Goal: Book appointment/travel/reservation

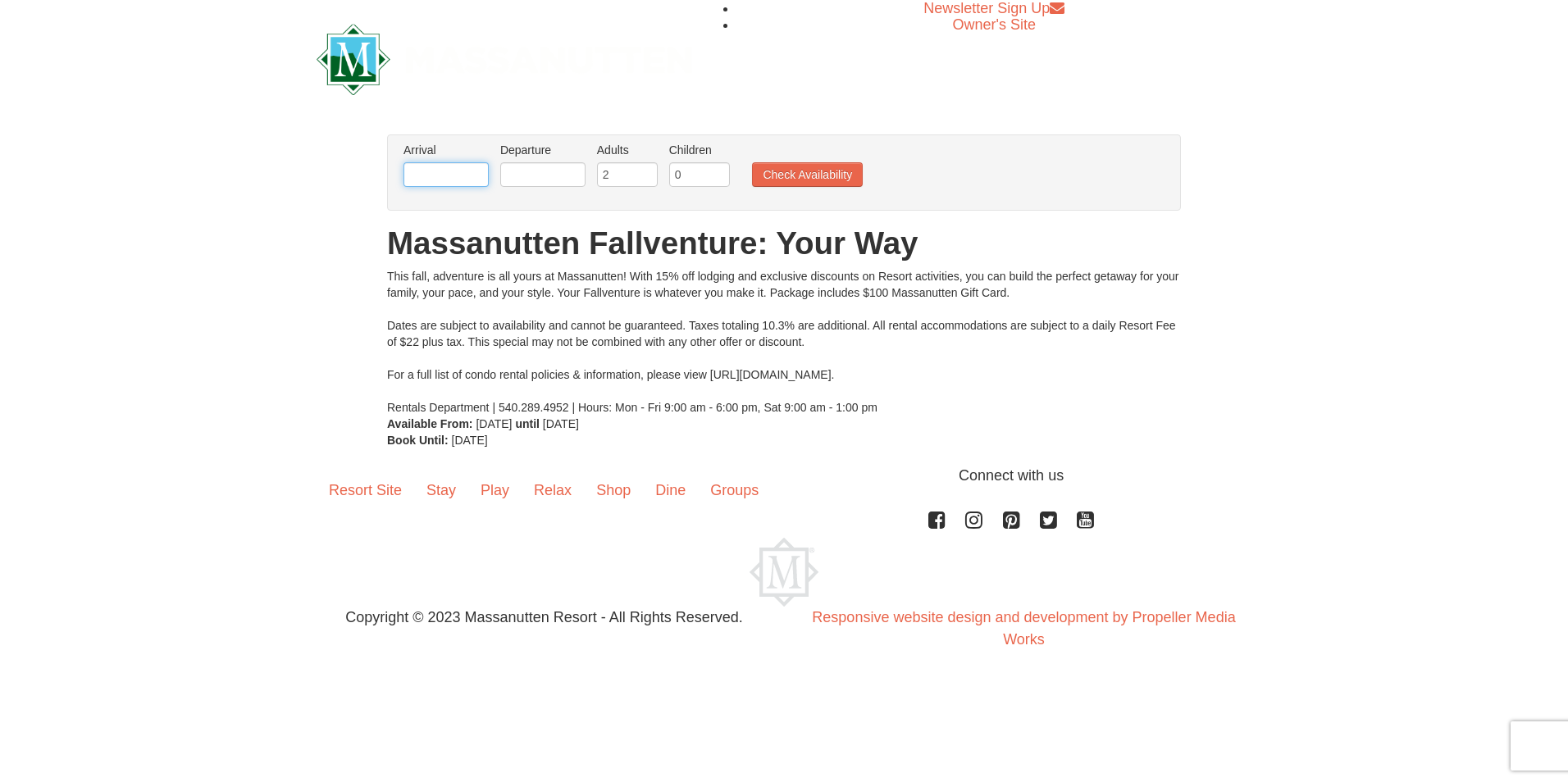
click at [441, 170] on input "text" at bounding box center [446, 174] width 86 height 25
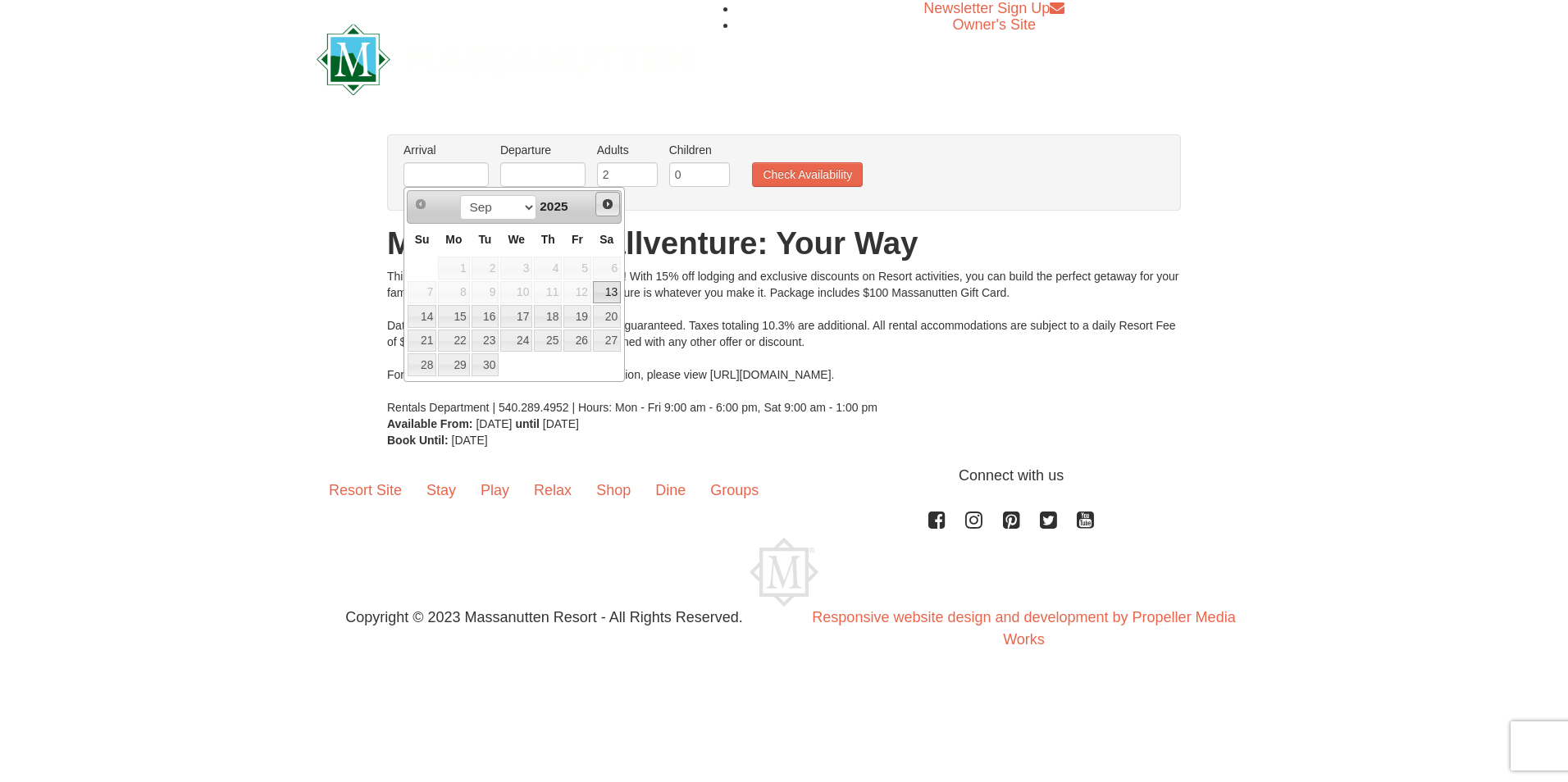
click at [607, 202] on span "Next" at bounding box center [607, 204] width 13 height 13
click at [606, 265] on link "1" at bounding box center [607, 268] width 28 height 23
type input "[DATE]"
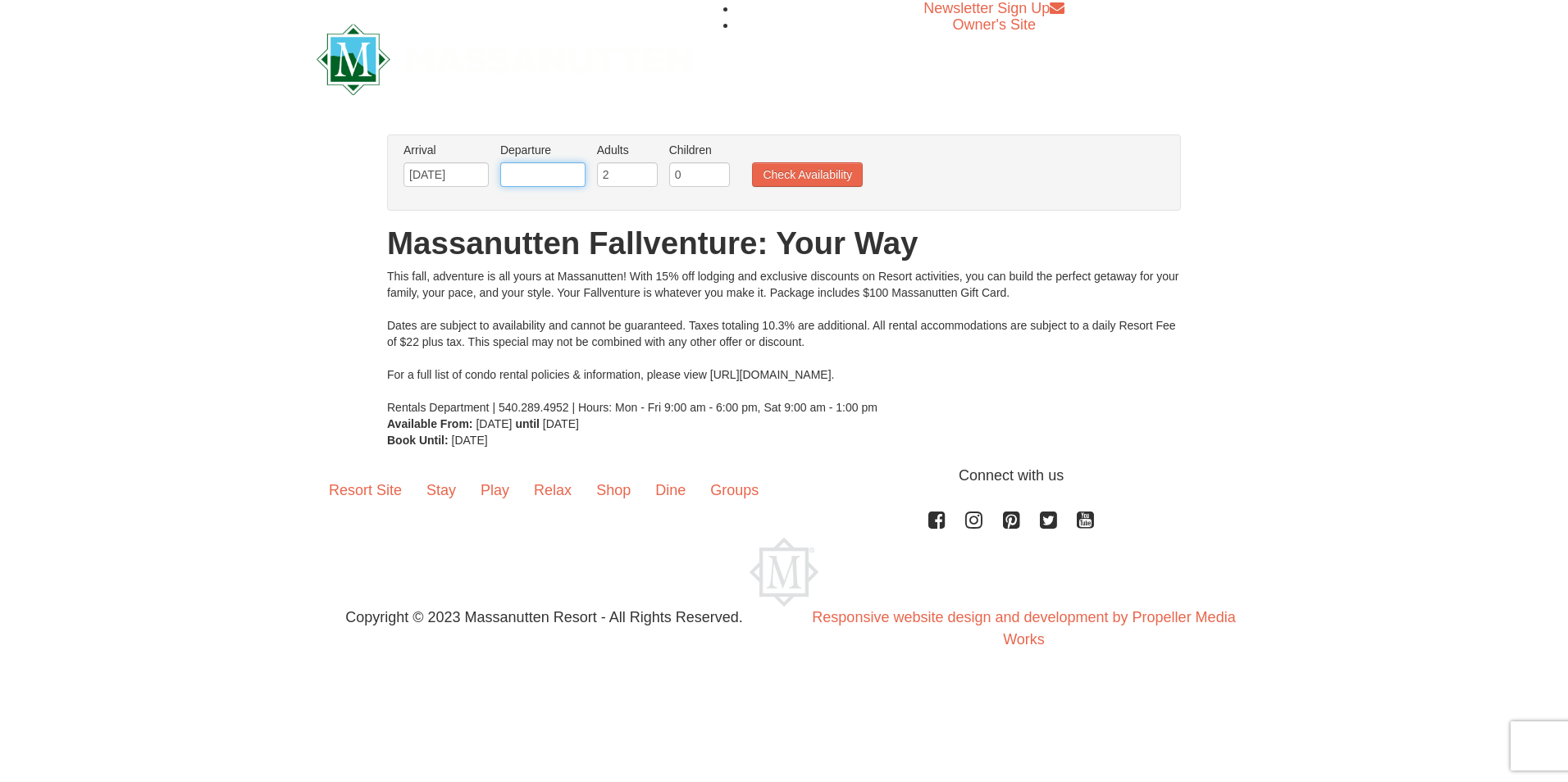
click at [551, 175] on input "text" at bounding box center [542, 174] width 86 height 25
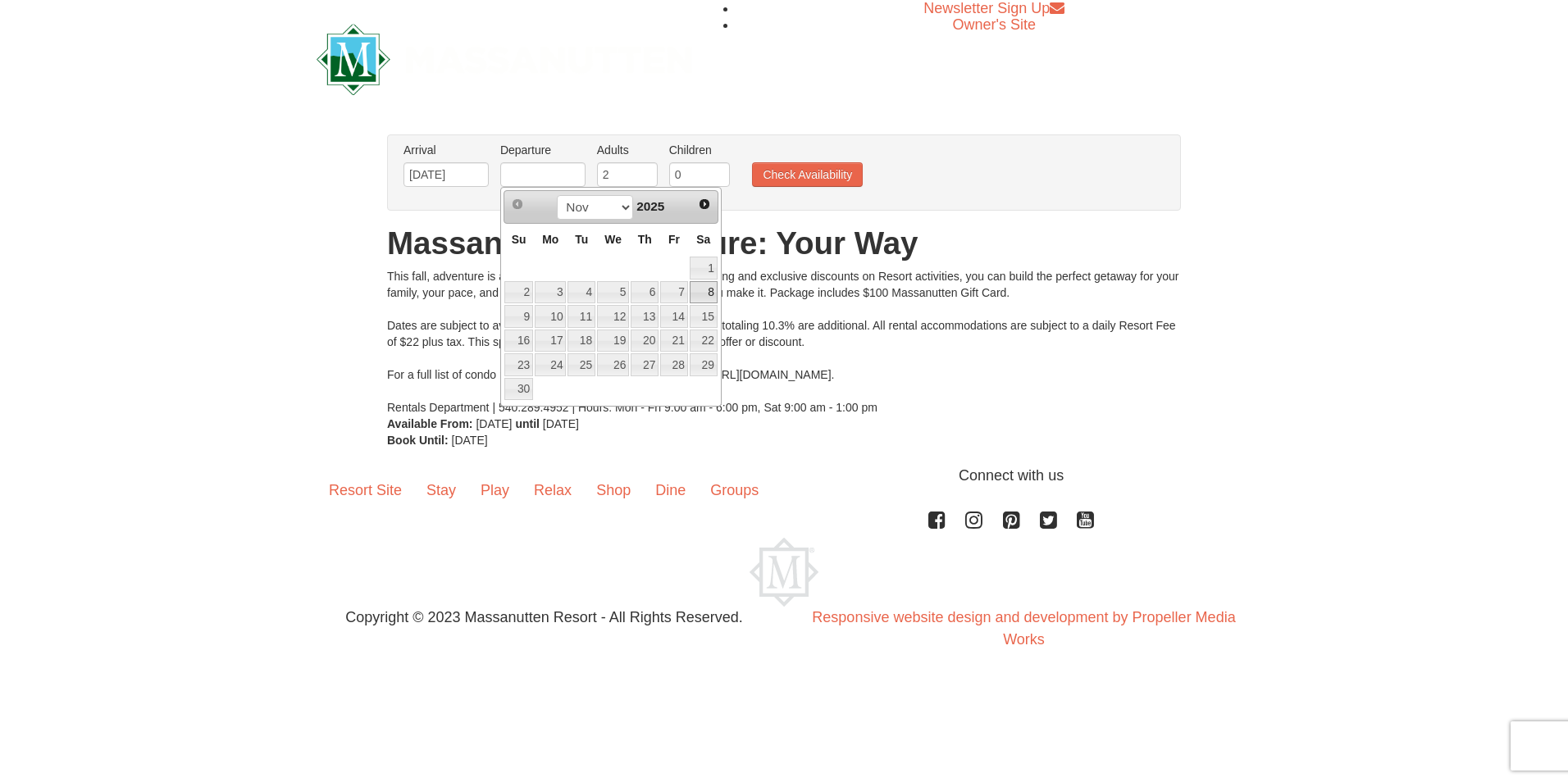
click at [706, 286] on link "8" at bounding box center [703, 292] width 28 height 23
type input "[DATE]"
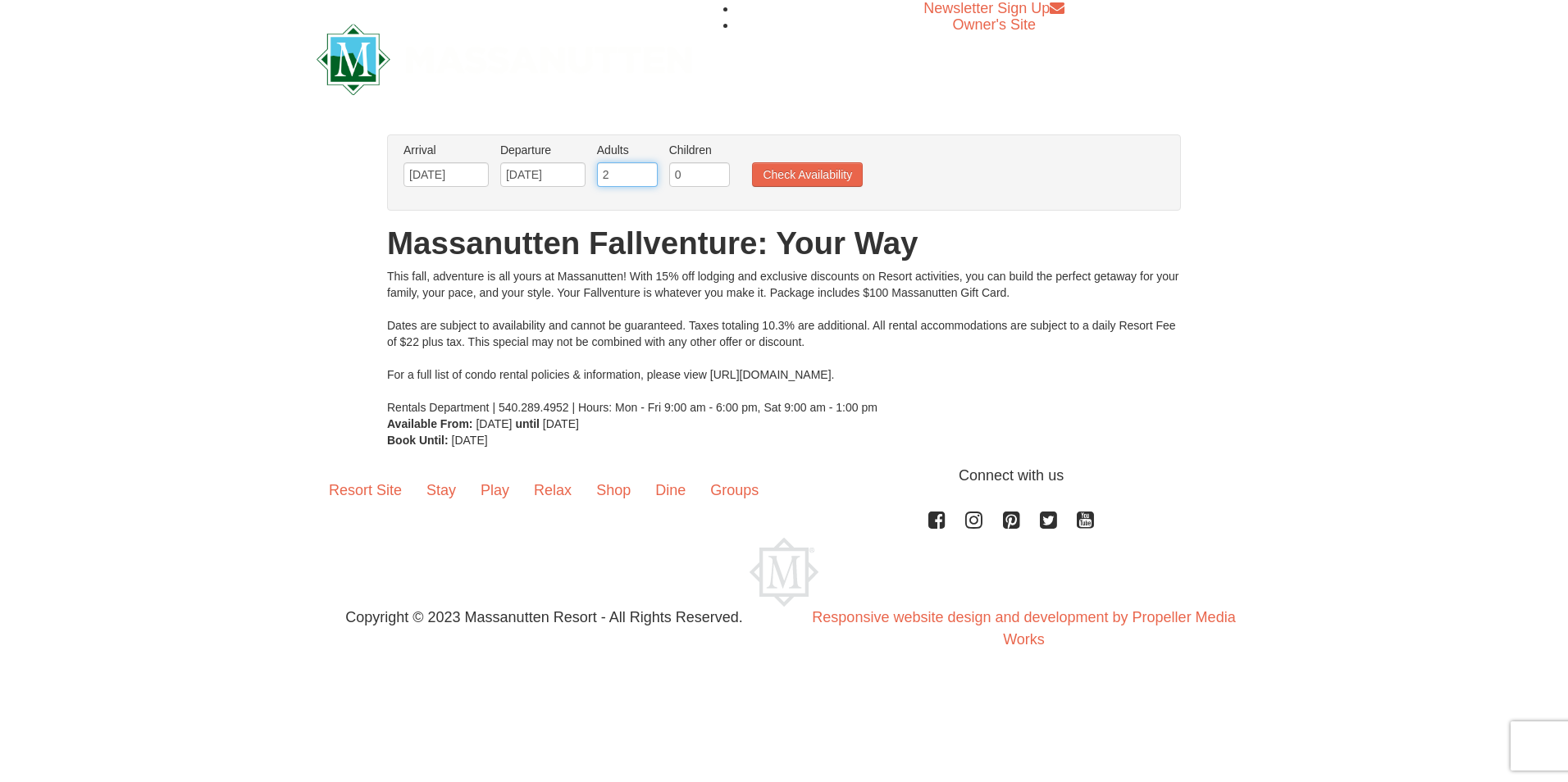
click at [613, 175] on input "2" at bounding box center [628, 174] width 61 height 25
click at [645, 172] on input "3" at bounding box center [628, 174] width 61 height 25
type input "4"
click at [645, 172] on input "4" at bounding box center [628, 174] width 61 height 25
click at [789, 168] on button "Check Availability" at bounding box center [807, 174] width 111 height 25
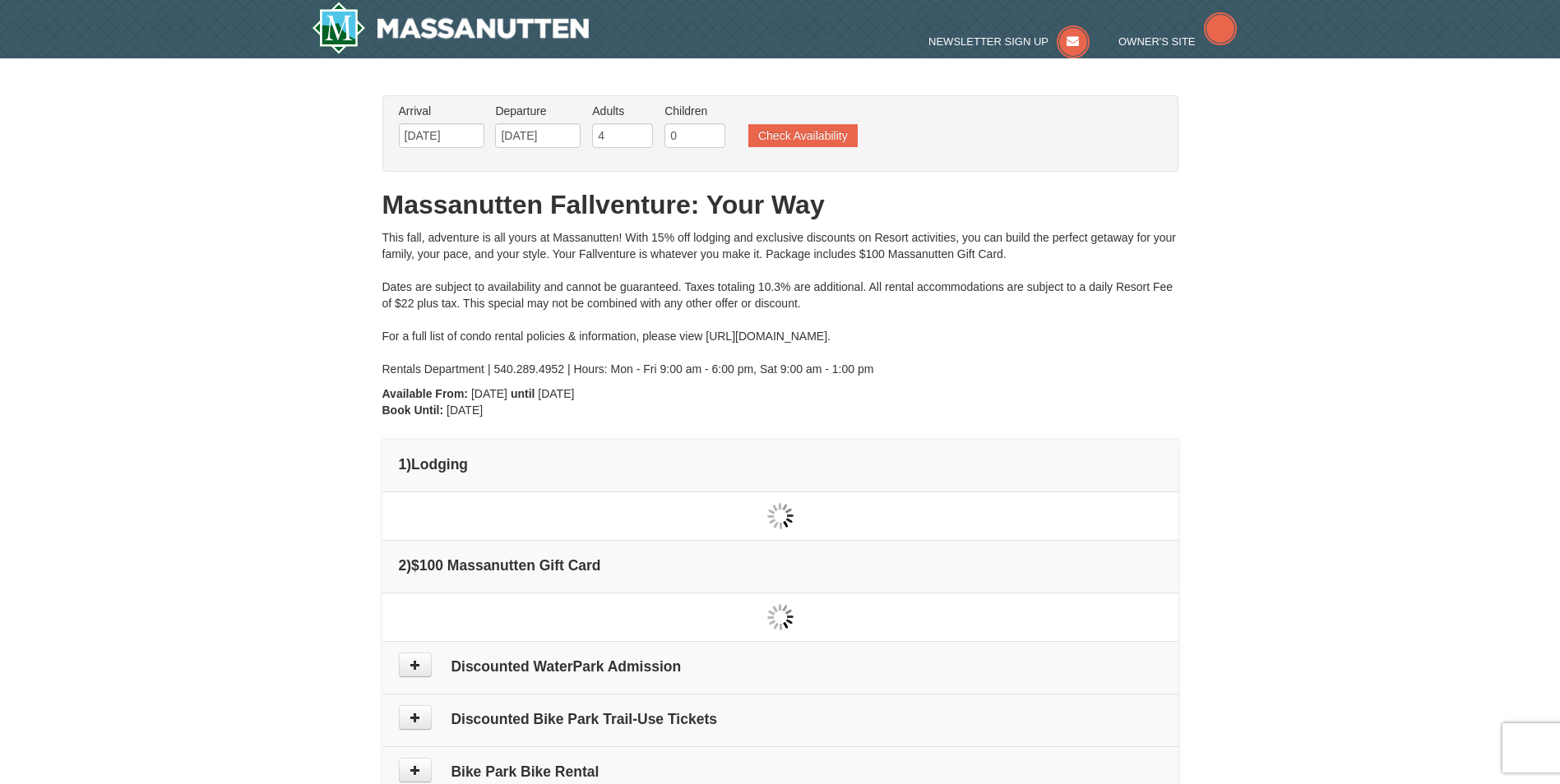
type input "[DATE]"
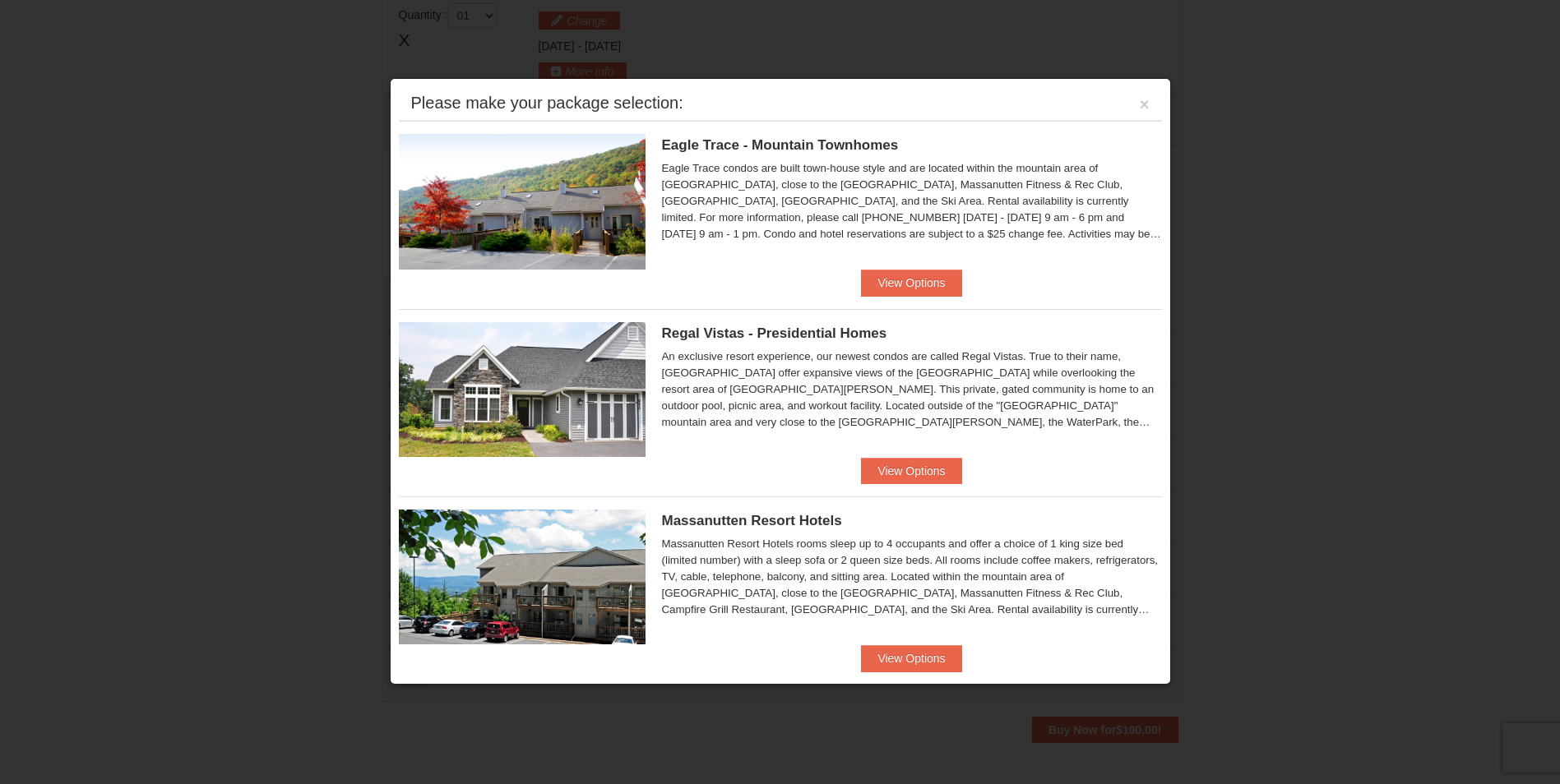
scroll to position [82, 0]
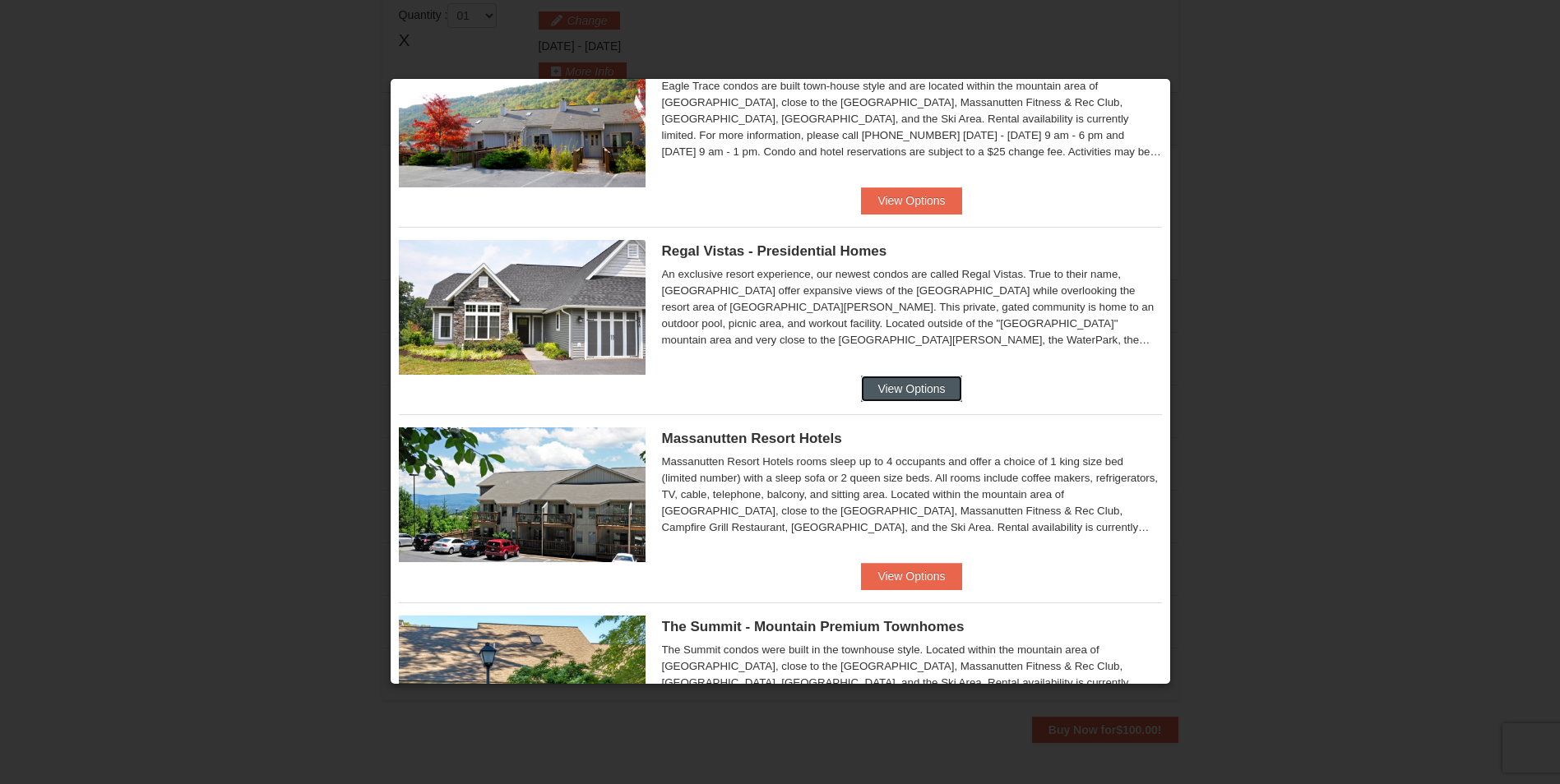
click at [886, 388] on button "View Options" at bounding box center [912, 389] width 101 height 27
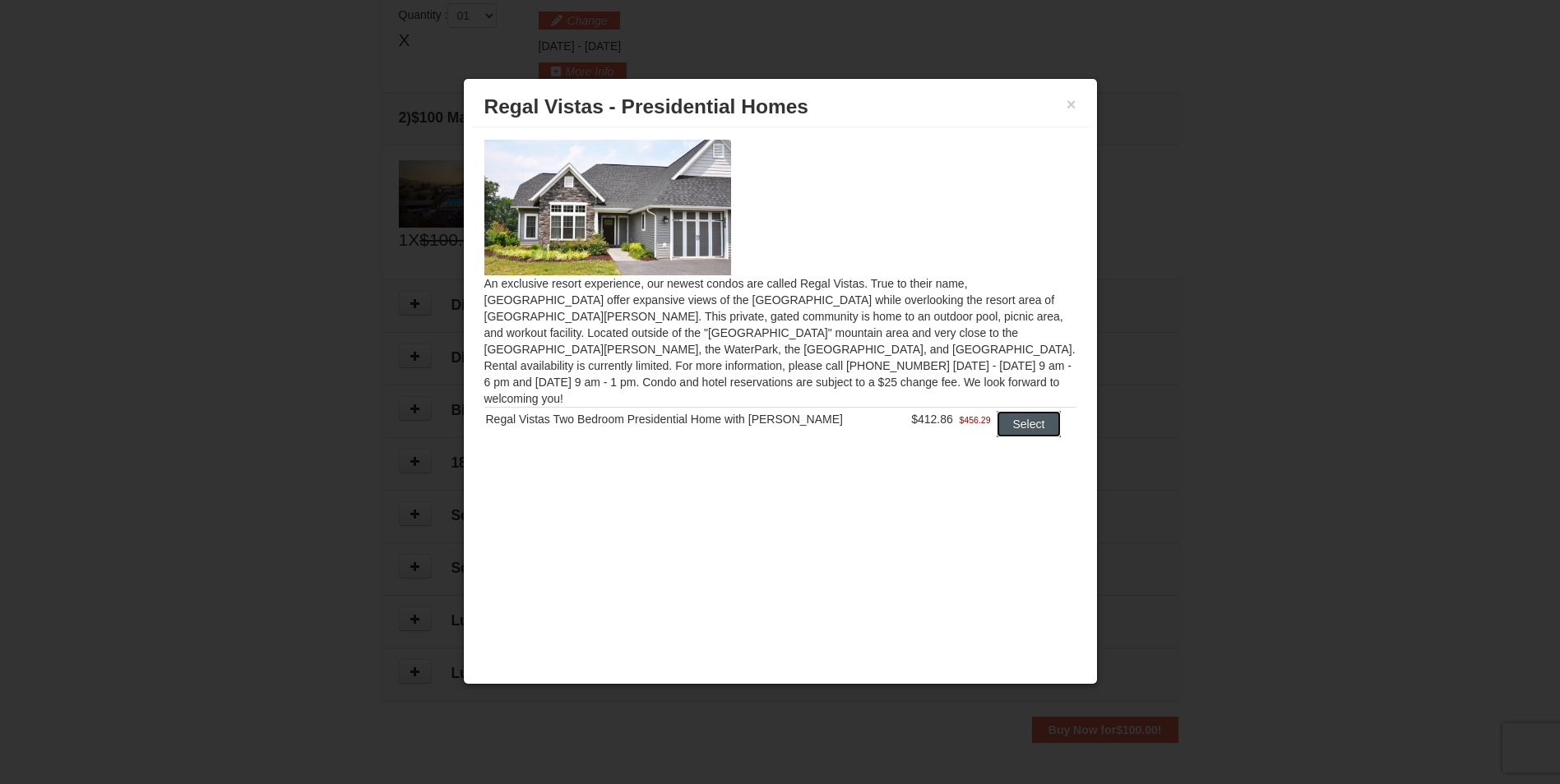
click at [1006, 411] on button "Select" at bounding box center [1029, 424] width 65 height 27
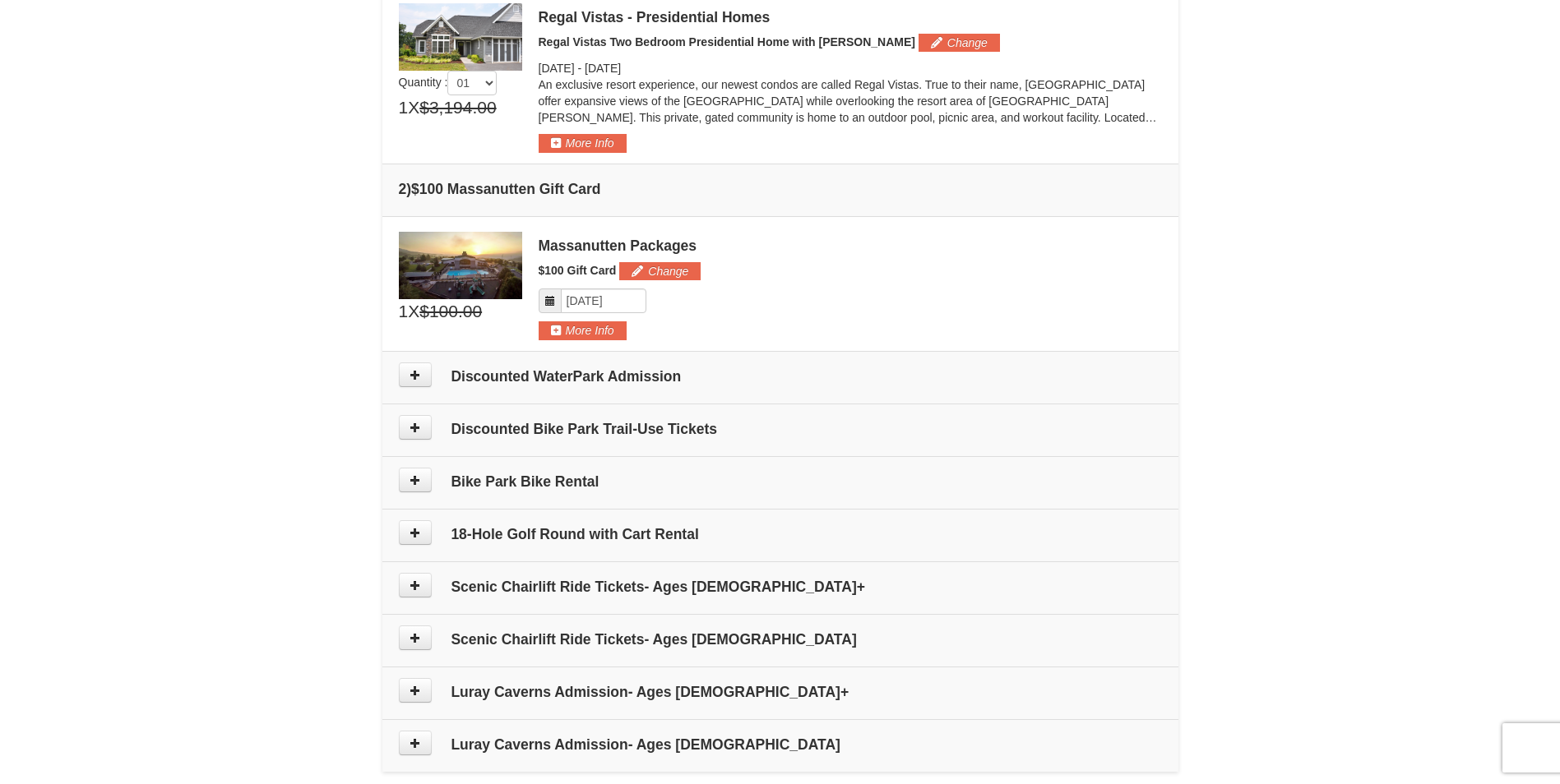
scroll to position [421, 0]
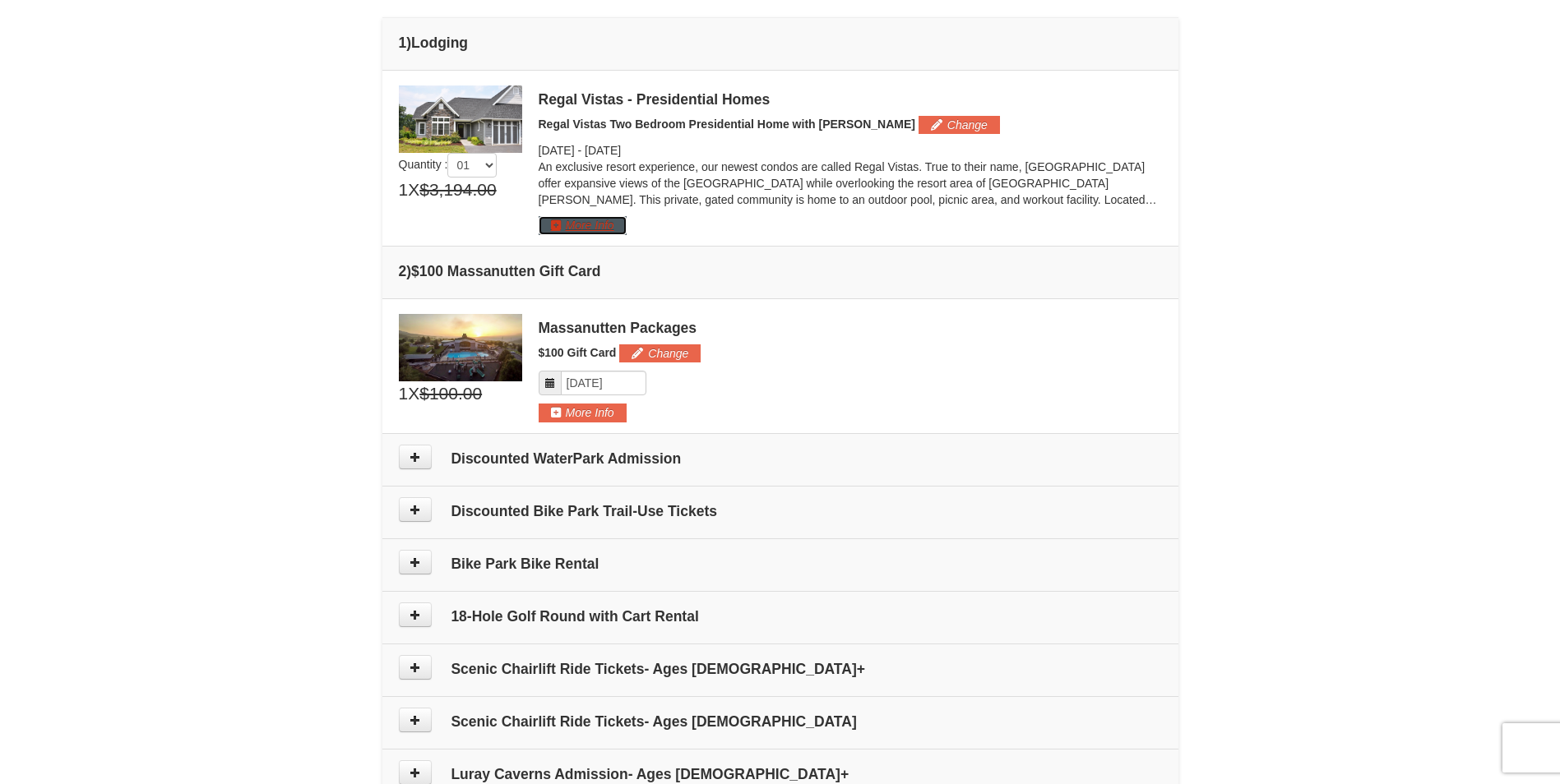
click at [583, 225] on button "More Info" at bounding box center [582, 225] width 88 height 18
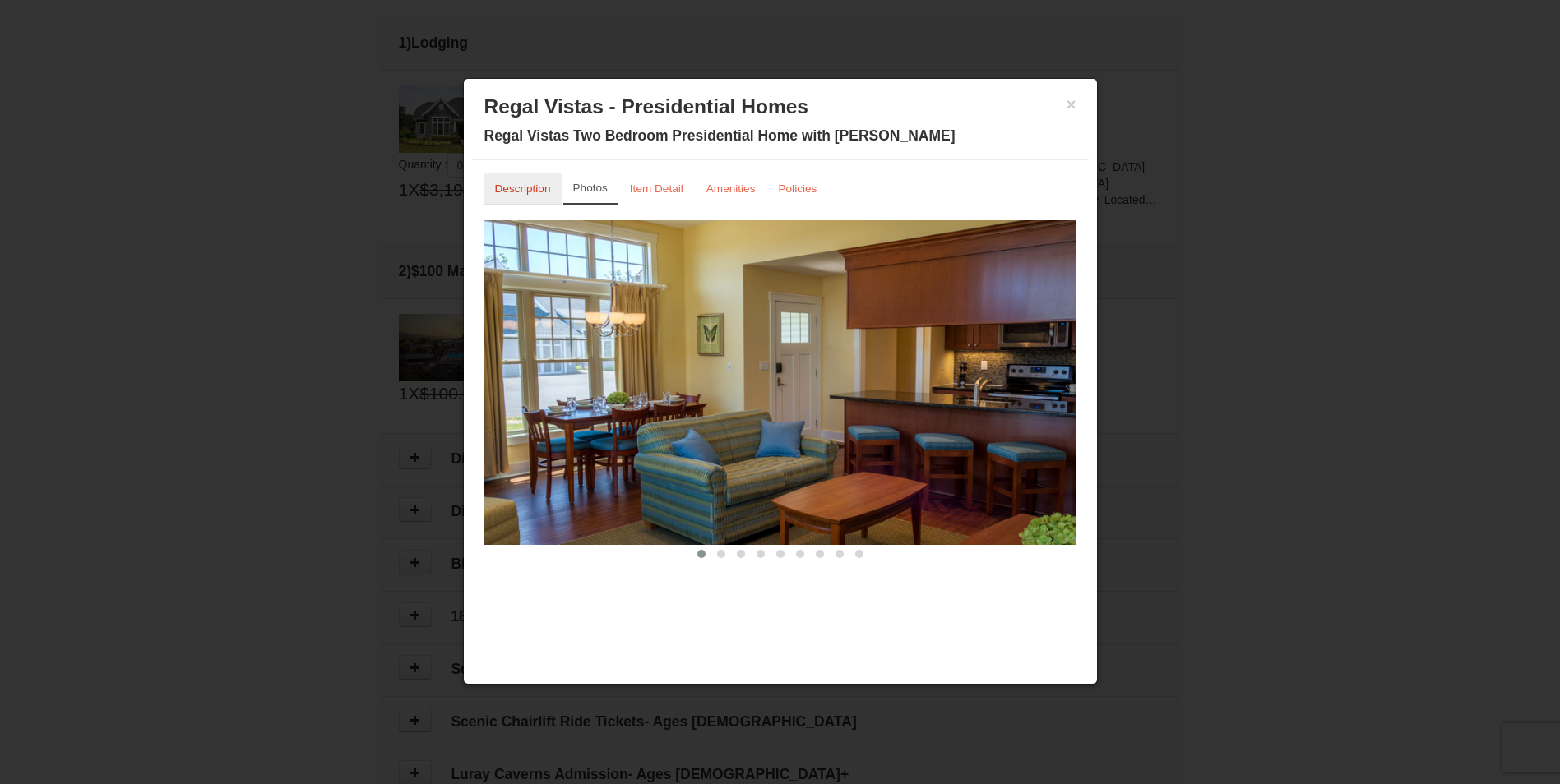
click at [513, 187] on small "Description" at bounding box center [523, 188] width 56 height 13
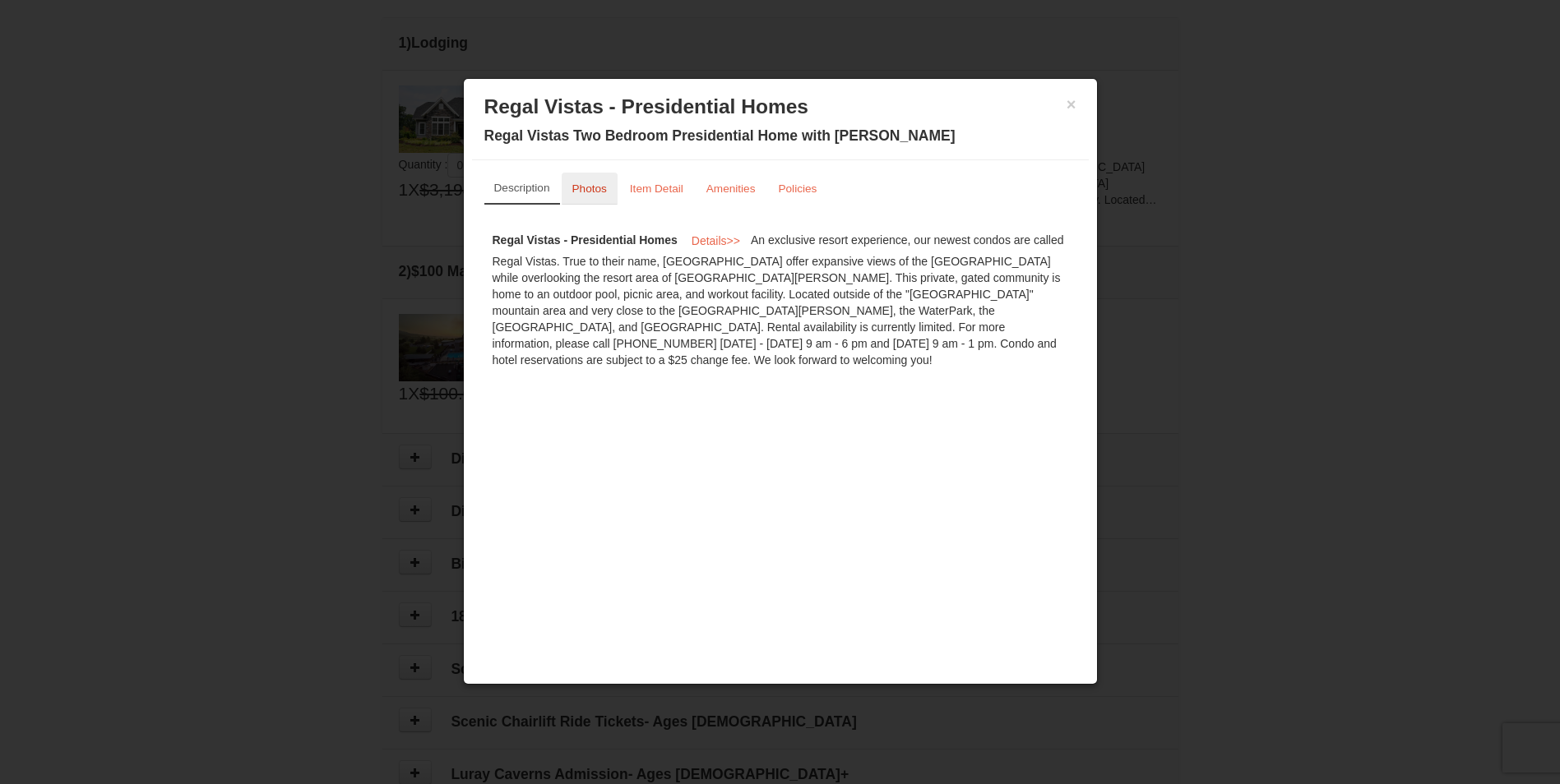
click at [595, 190] on small "Photos" at bounding box center [589, 188] width 35 height 13
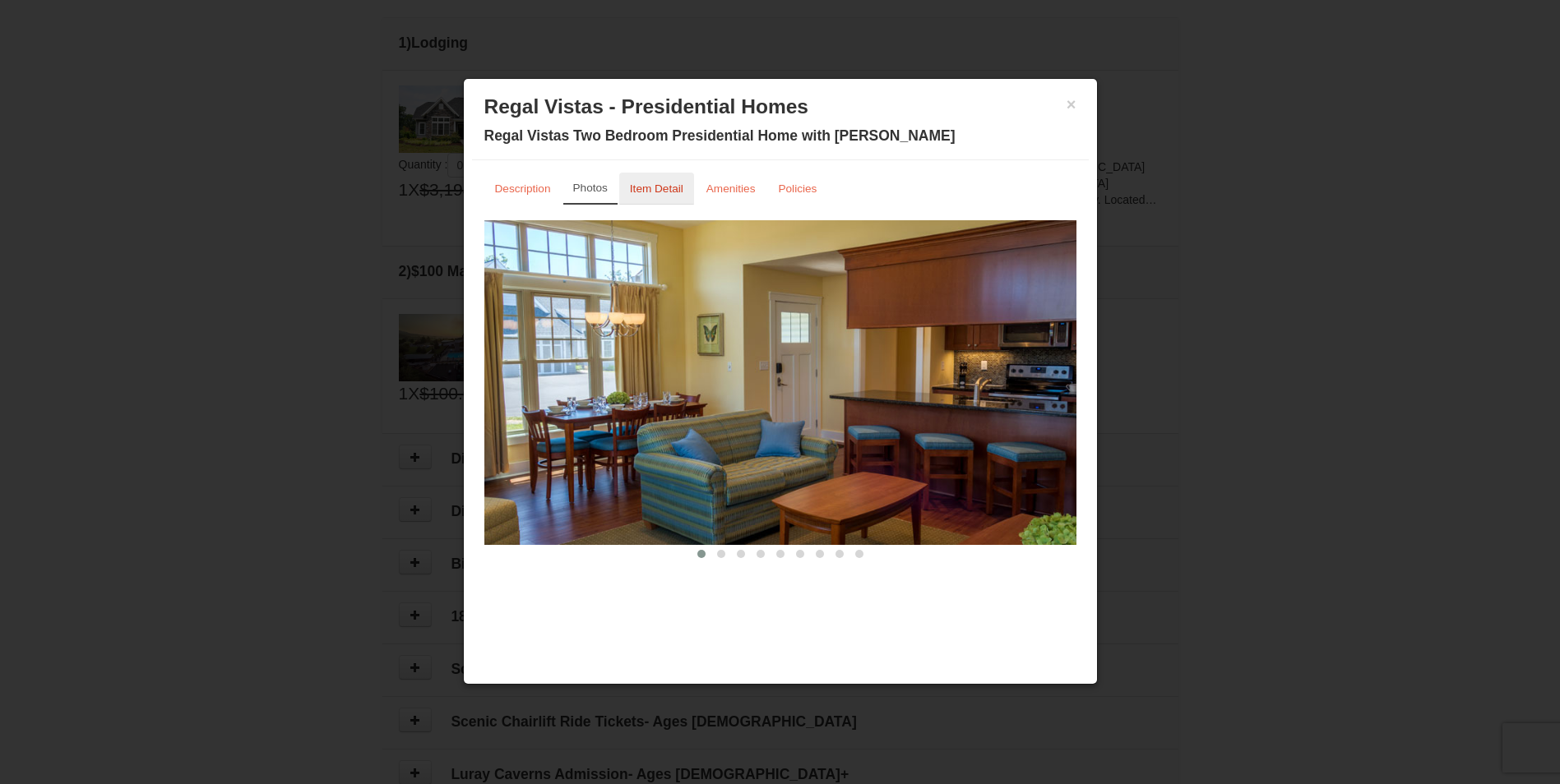
click at [658, 190] on small "Item Detail" at bounding box center [656, 188] width 53 height 13
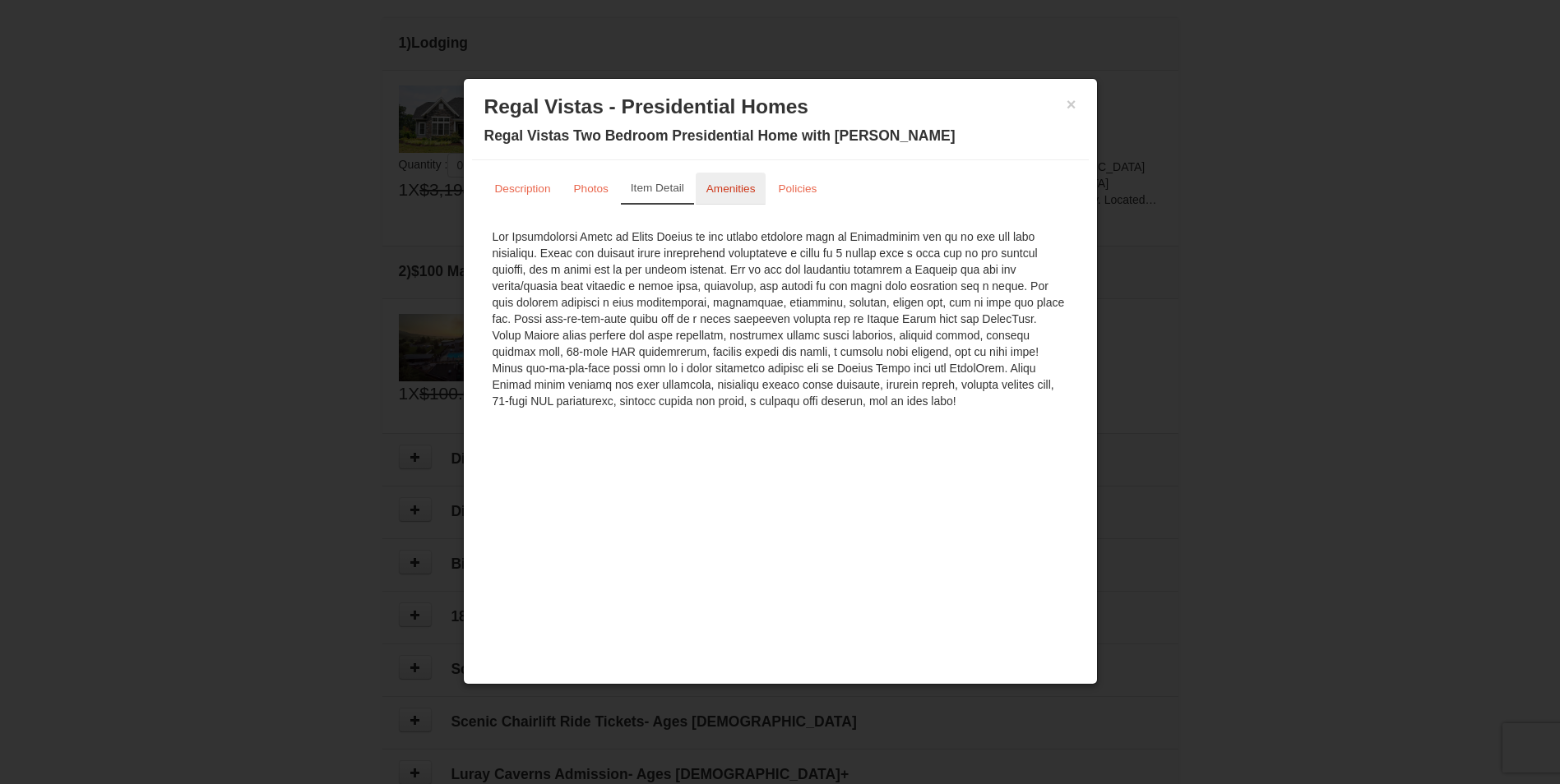
click at [728, 189] on small "Amenities" at bounding box center [731, 188] width 49 height 13
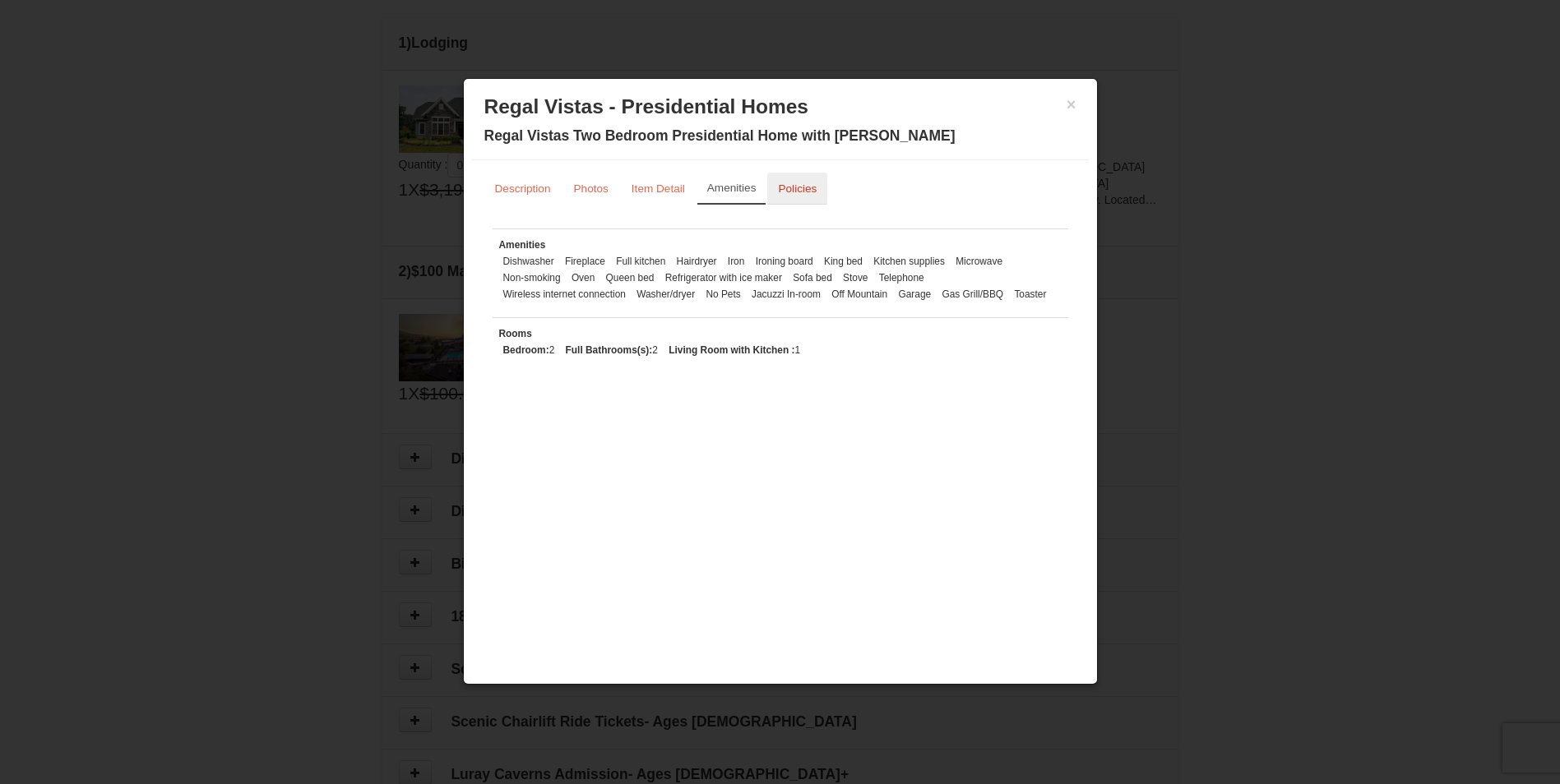
click at [796, 186] on small "Policies" at bounding box center [796, 188] width 38 height 13
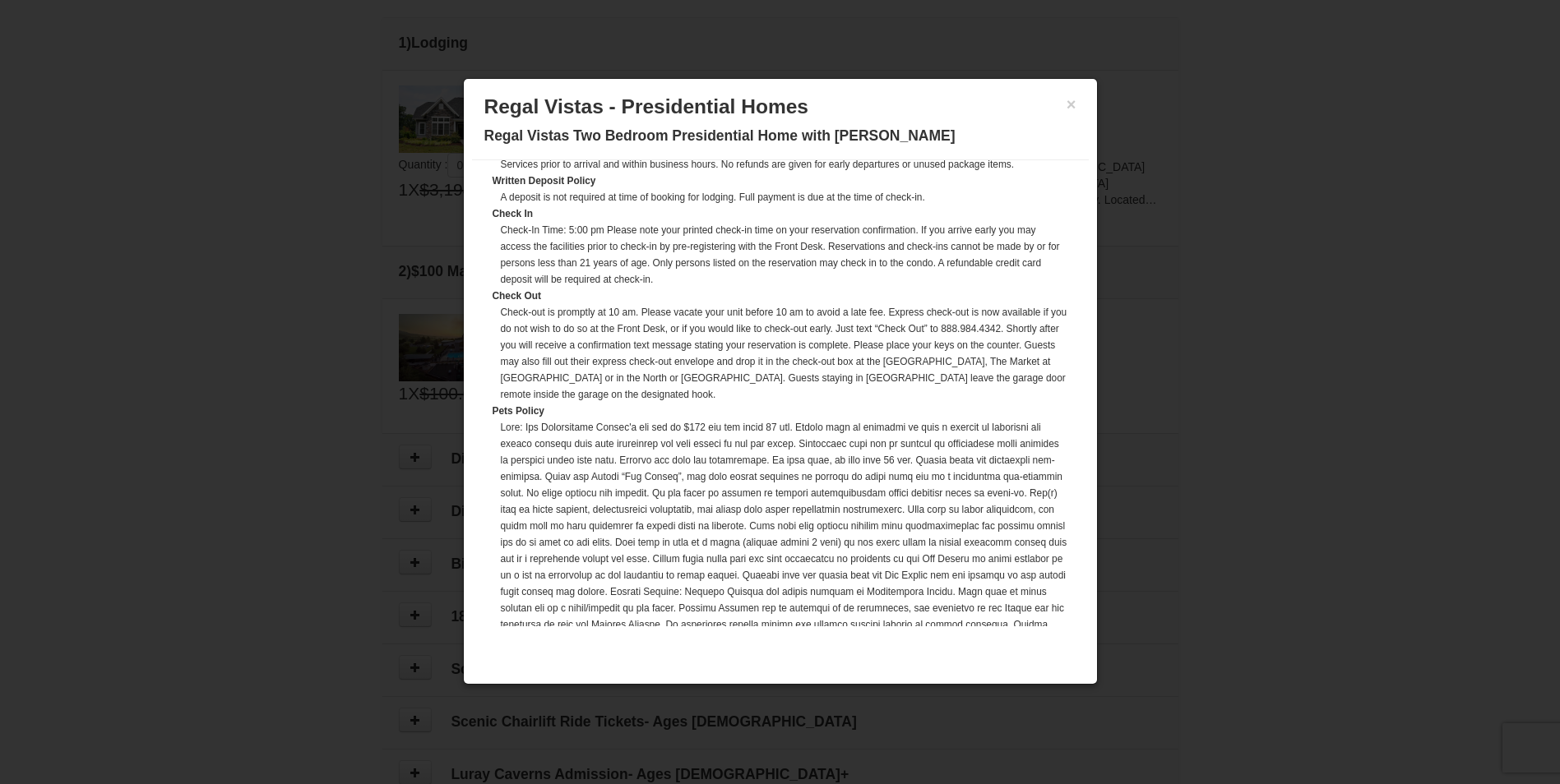
scroll to position [247, 0]
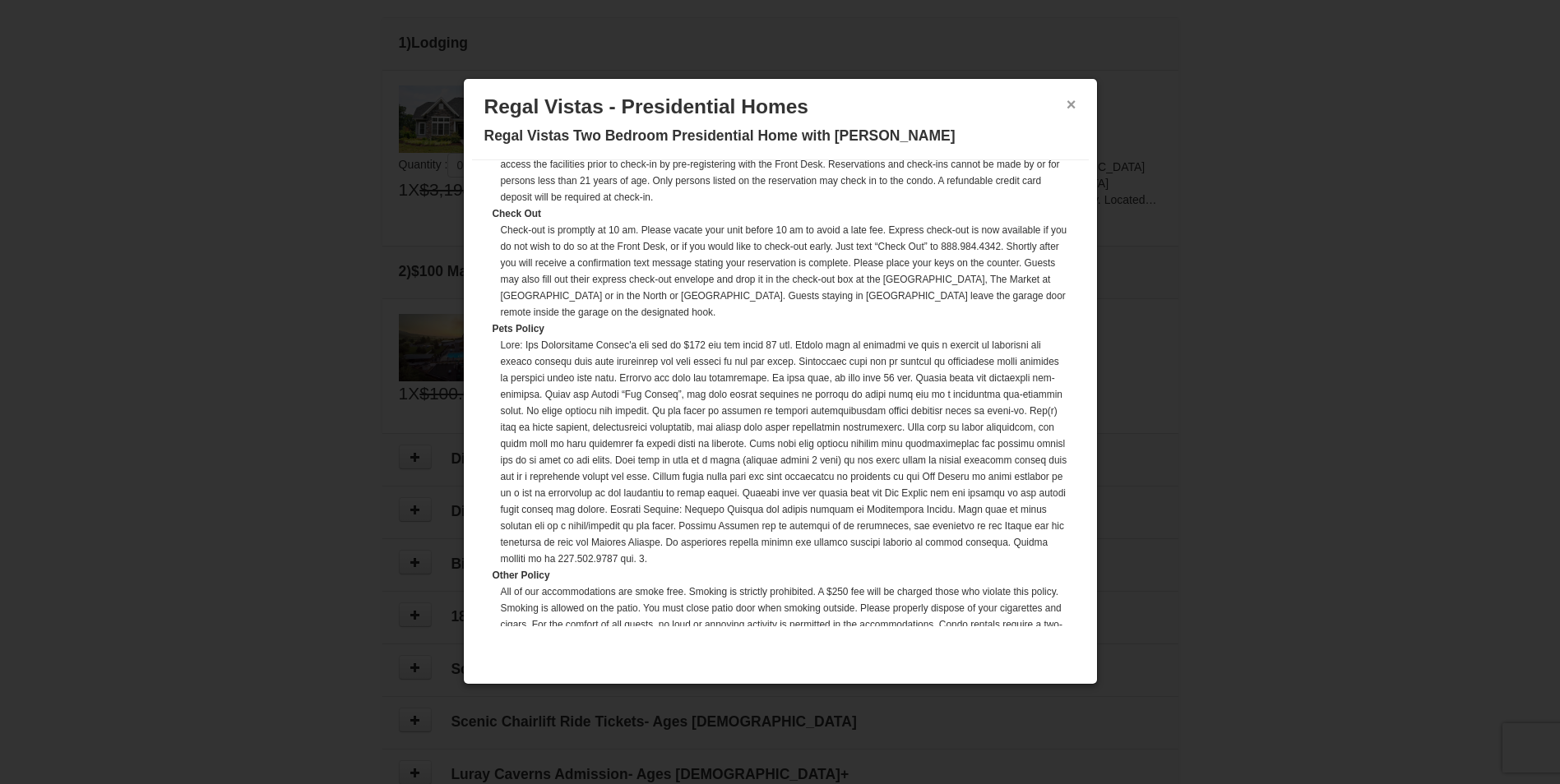
click at [1068, 105] on button "×" at bounding box center [1072, 105] width 10 height 17
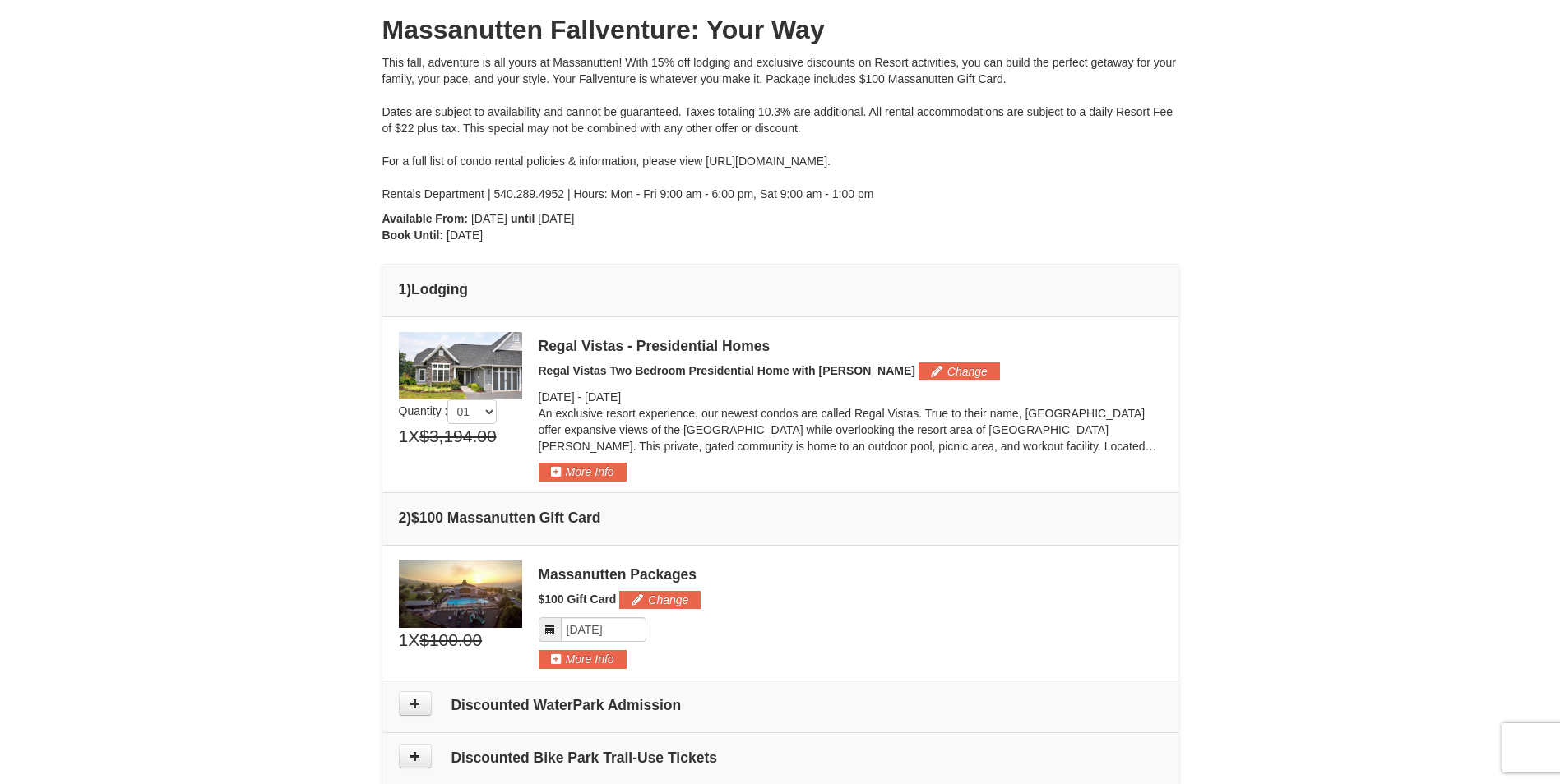
scroll to position [0, 0]
